Goal: Task Accomplishment & Management: Complete application form

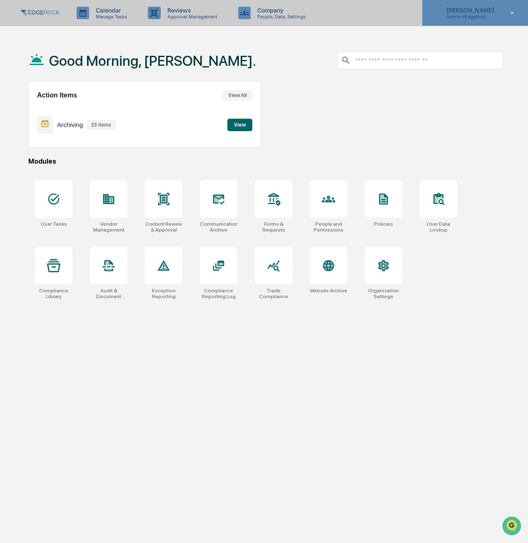
click at [511, 12] on icon at bounding box center [512, 13] width 15 height 8
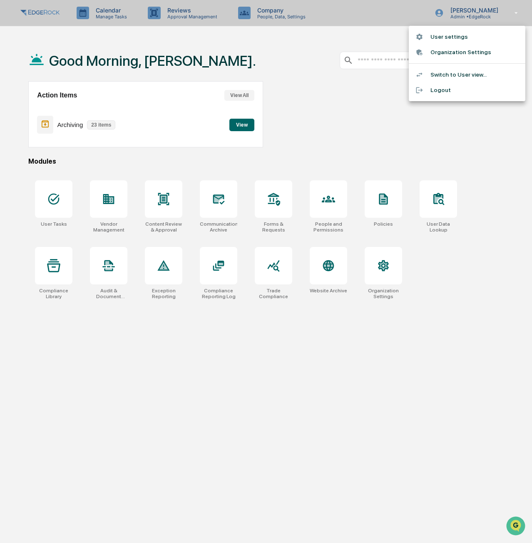
click at [463, 77] on li "Switch to User view..." at bounding box center [467, 74] width 116 height 15
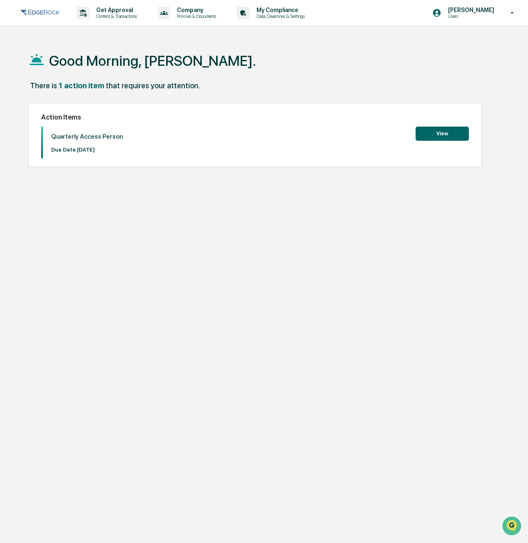
click at [449, 134] on button "View" at bounding box center [441, 133] width 53 height 14
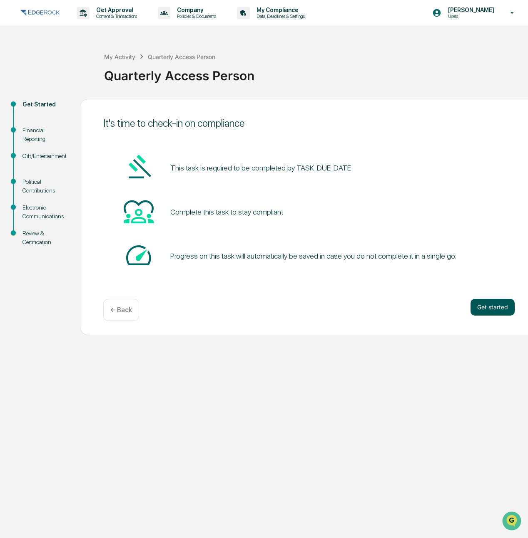
click at [493, 309] on button "Get started" at bounding box center [492, 307] width 44 height 17
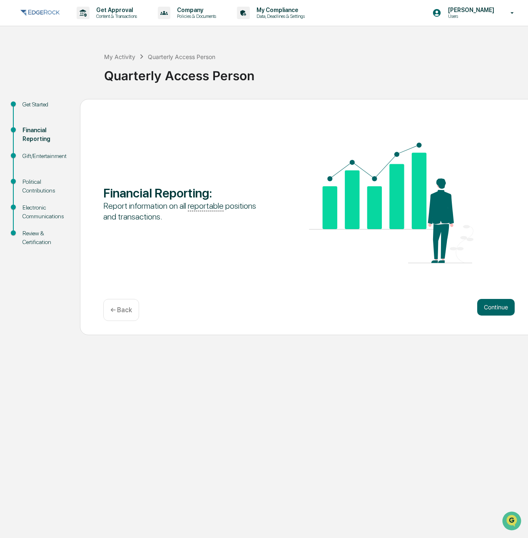
click at [493, 309] on button "Continue" at bounding box center [495, 307] width 37 height 17
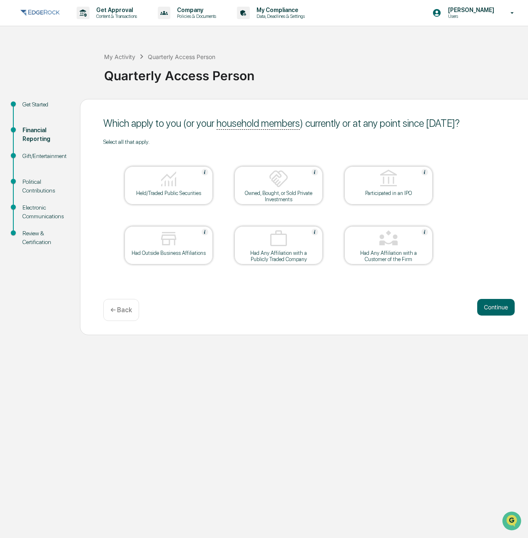
click at [169, 184] on img at bounding box center [169, 179] width 20 height 20
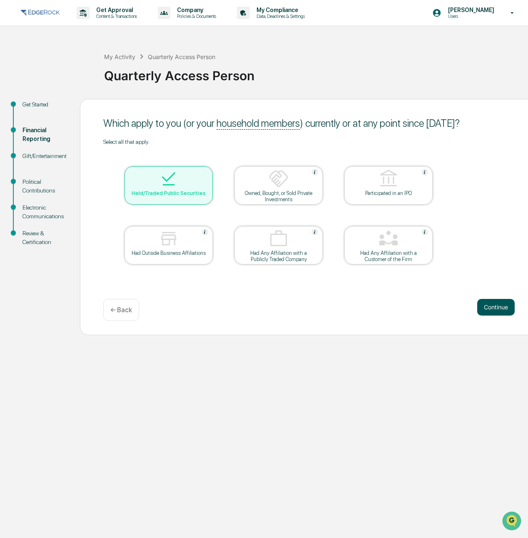
click at [492, 310] on button "Continue" at bounding box center [495, 307] width 37 height 17
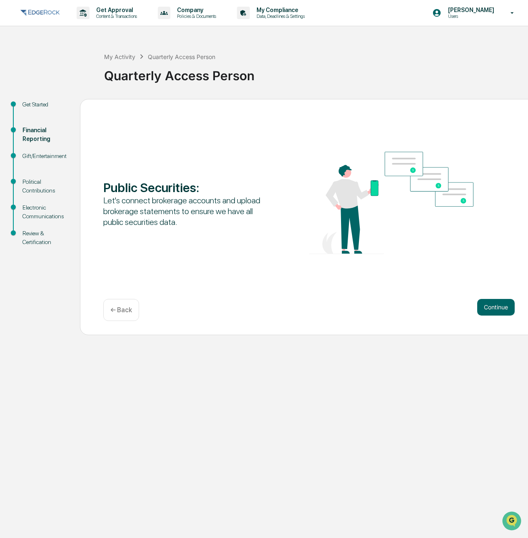
click at [492, 310] on button "Continue" at bounding box center [495, 307] width 37 height 17
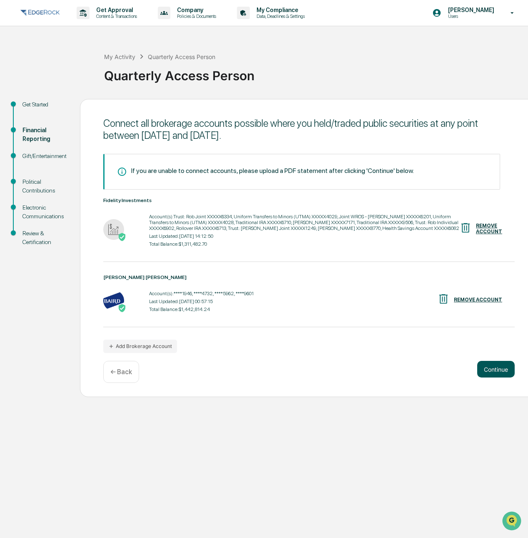
click at [503, 371] on button "Continue" at bounding box center [495, 369] width 37 height 17
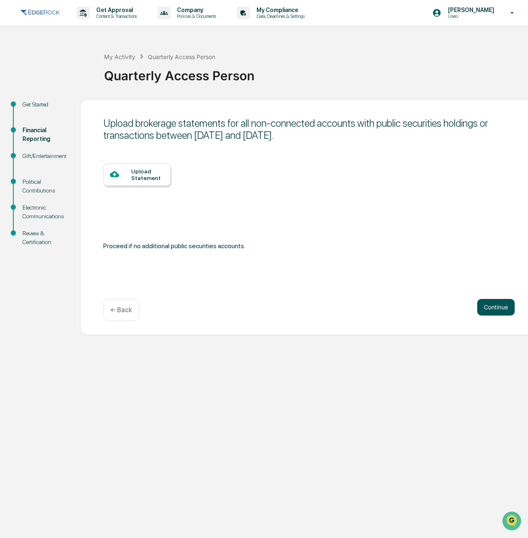
click at [505, 305] on button "Continue" at bounding box center [495, 307] width 37 height 17
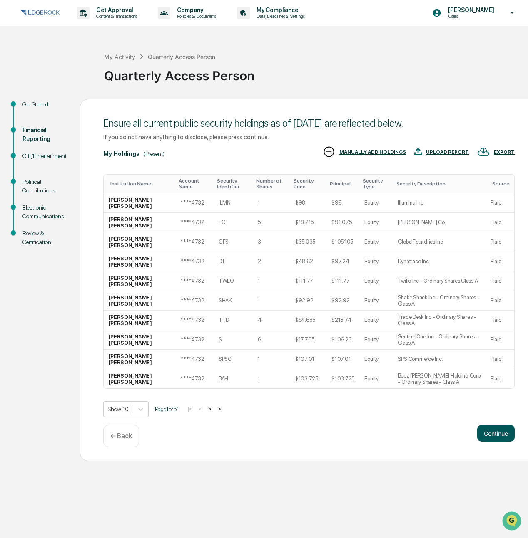
click at [493, 433] on button "Continue" at bounding box center [495, 433] width 37 height 17
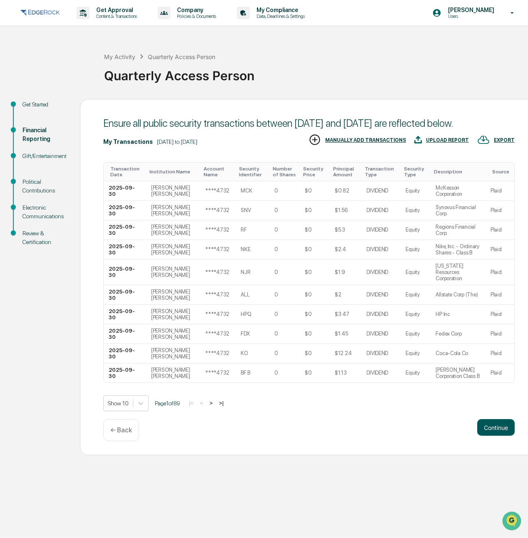
click at [493, 436] on button "Continue" at bounding box center [495, 427] width 37 height 17
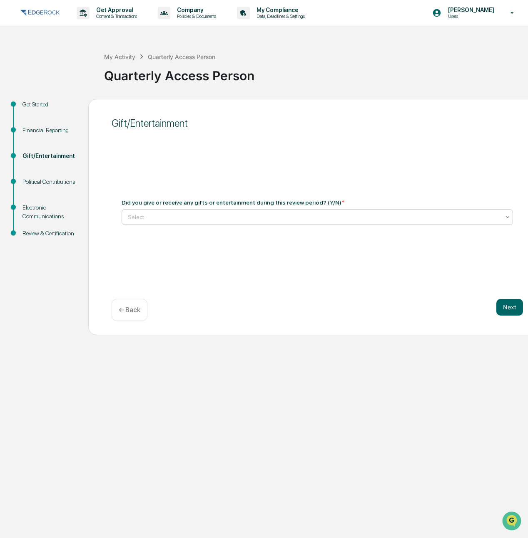
click at [402, 213] on div at bounding box center [314, 217] width 372 height 8
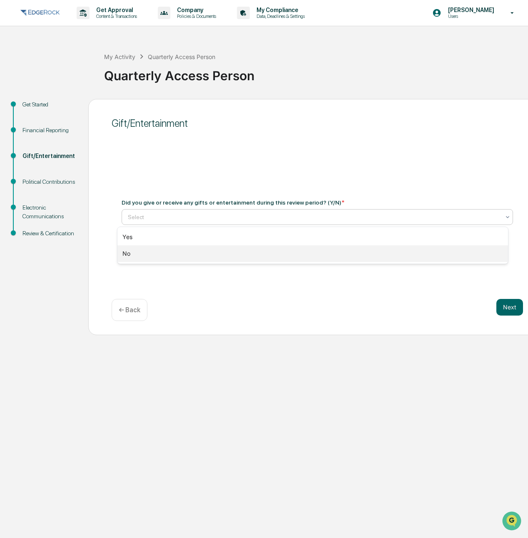
click at [368, 251] on div "No" at bounding box center [312, 253] width 390 height 17
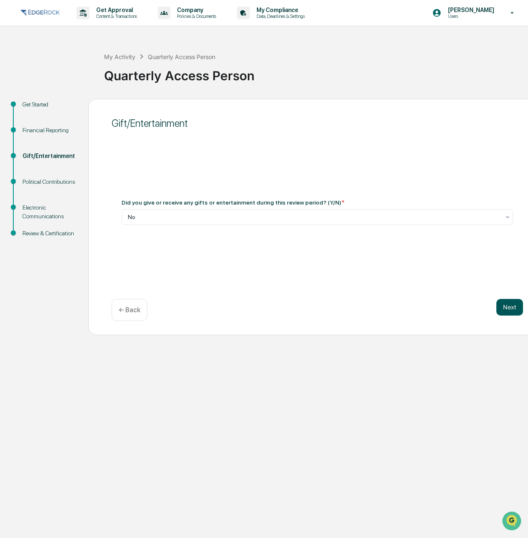
click at [505, 312] on button "Next" at bounding box center [509, 307] width 27 height 17
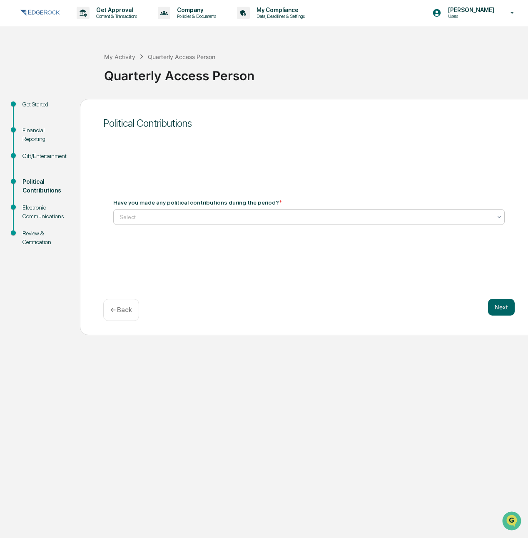
click at [316, 223] on div "Select" at bounding box center [305, 217] width 380 height 12
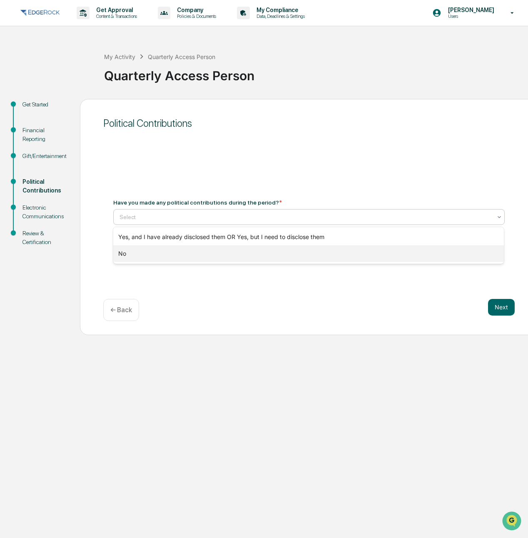
click at [304, 255] on div "No" at bounding box center [308, 253] width 390 height 17
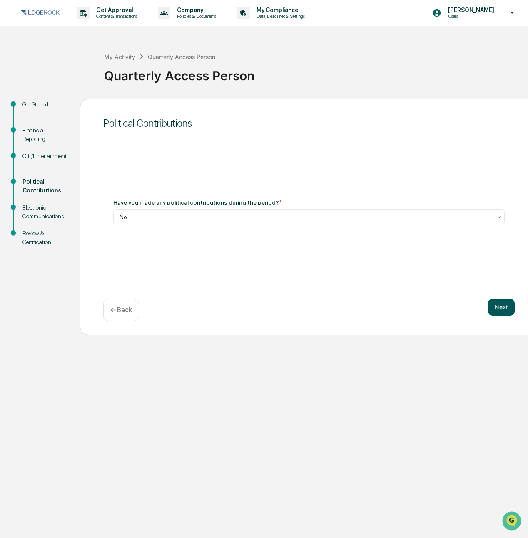
click at [505, 308] on button "Next" at bounding box center [501, 307] width 27 height 17
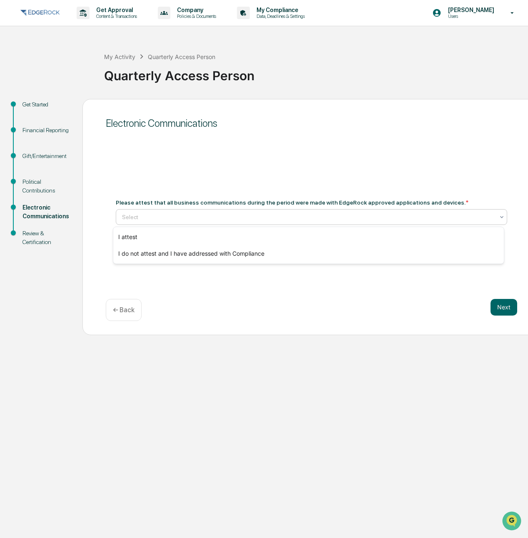
click at [279, 216] on div at bounding box center [308, 217] width 372 height 8
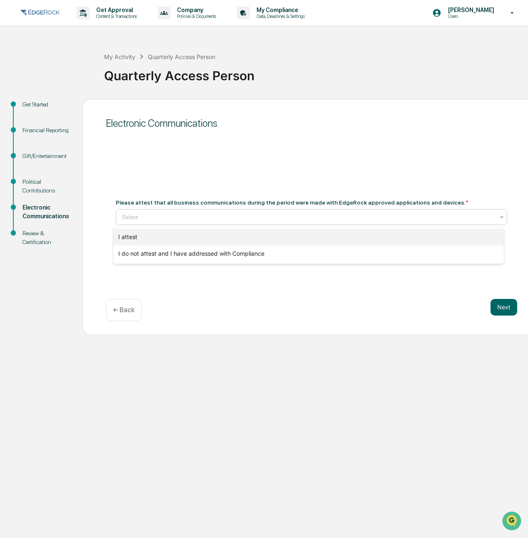
click at [273, 236] on div "I attest" at bounding box center [308, 237] width 390 height 17
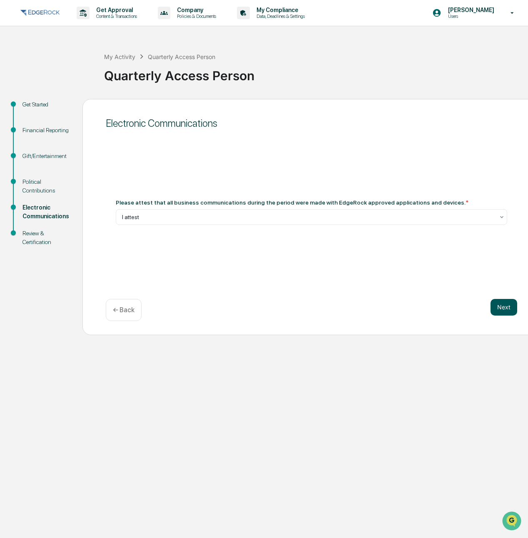
click at [496, 307] on button "Next" at bounding box center [503, 307] width 27 height 17
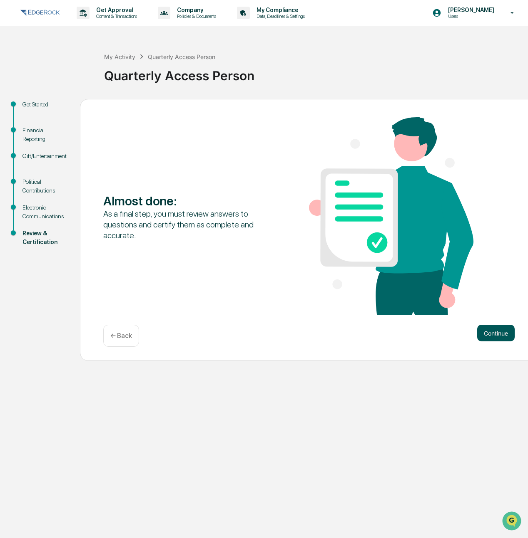
click at [498, 336] on button "Continue" at bounding box center [495, 333] width 37 height 17
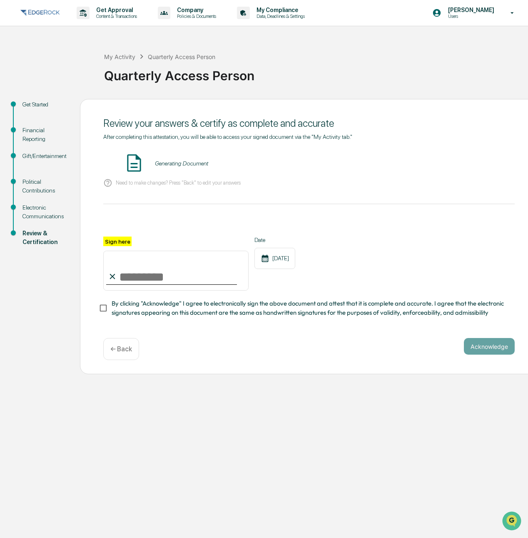
click at [196, 275] on input "Sign here" at bounding box center [175, 271] width 145 height 40
type input "**********"
click at [489, 349] on button "Acknowledge" at bounding box center [488, 346] width 51 height 17
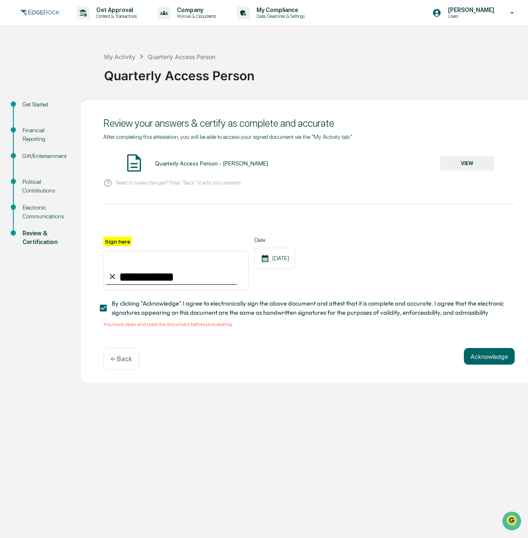
click at [472, 169] on button "VIEW" at bounding box center [467, 163] width 54 height 14
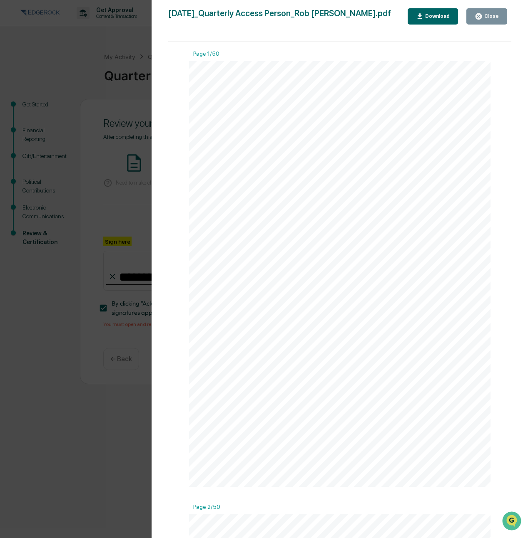
click at [481, 22] on button "Close" at bounding box center [486, 16] width 41 height 16
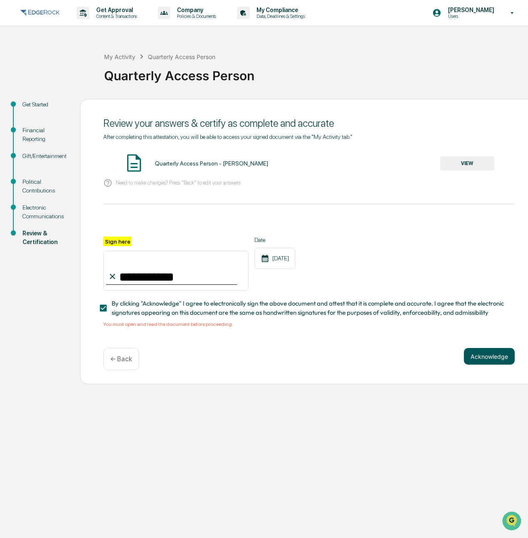
click at [490, 361] on button "Acknowledge" at bounding box center [488, 356] width 51 height 17
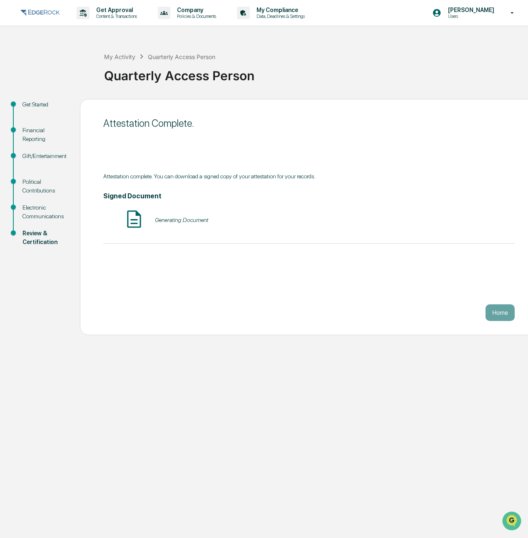
click at [498, 316] on button "Home" at bounding box center [499, 313] width 29 height 17
